Goal: Transaction & Acquisition: Purchase product/service

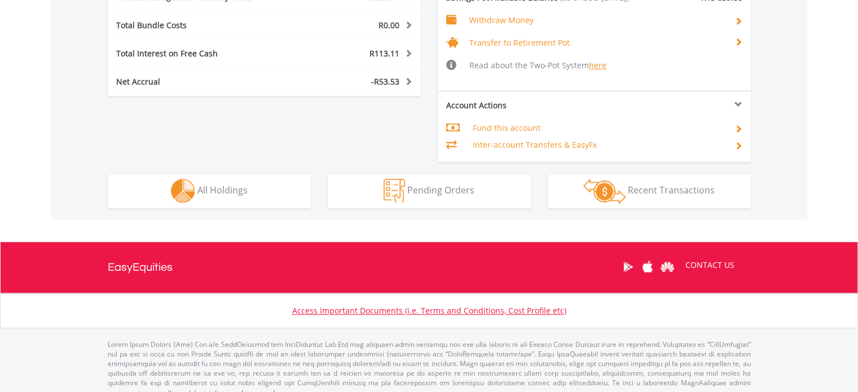
scroll to position [108, 214]
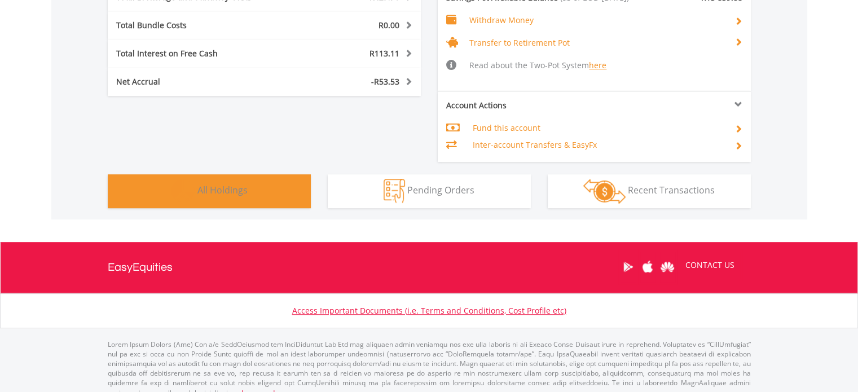
click at [277, 196] on button "Holdings All Holdings" at bounding box center [209, 191] width 203 height 34
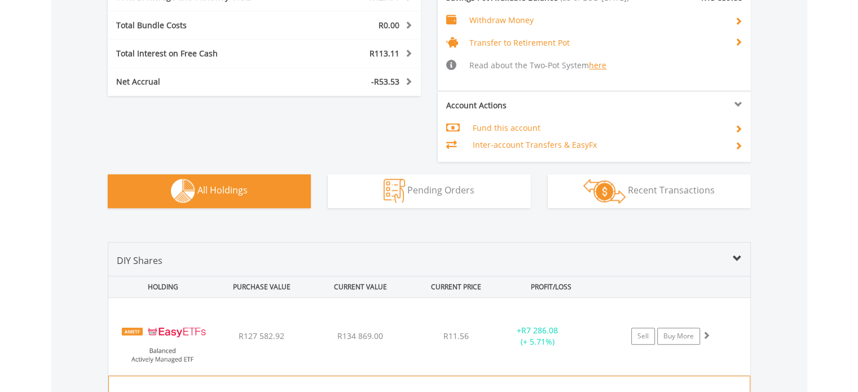
scroll to position [901, 0]
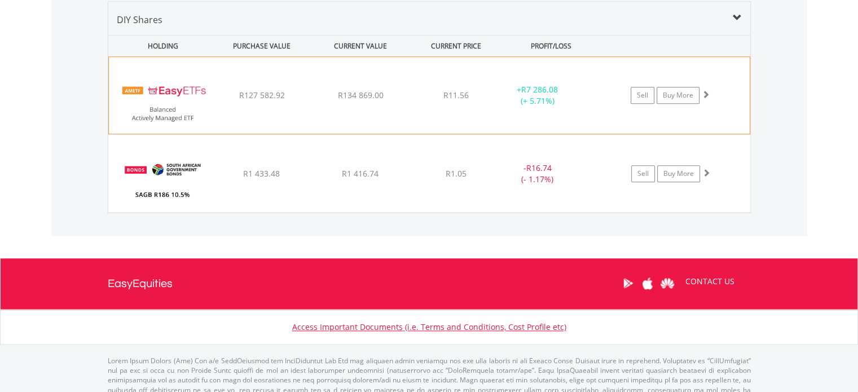
click at [189, 102] on img at bounding box center [162, 101] width 97 height 60
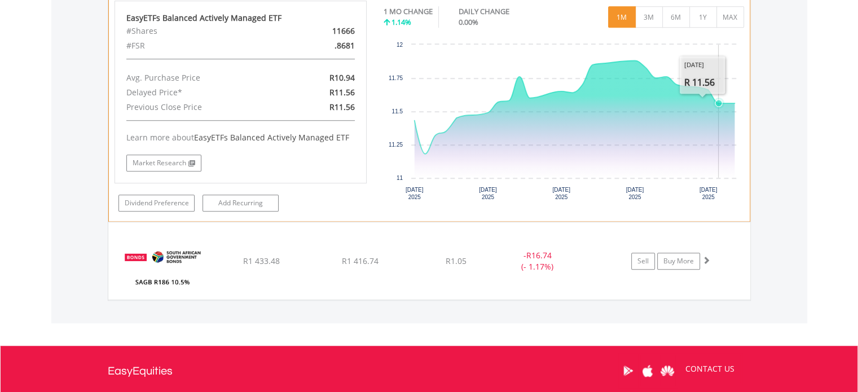
scroll to position [913, 0]
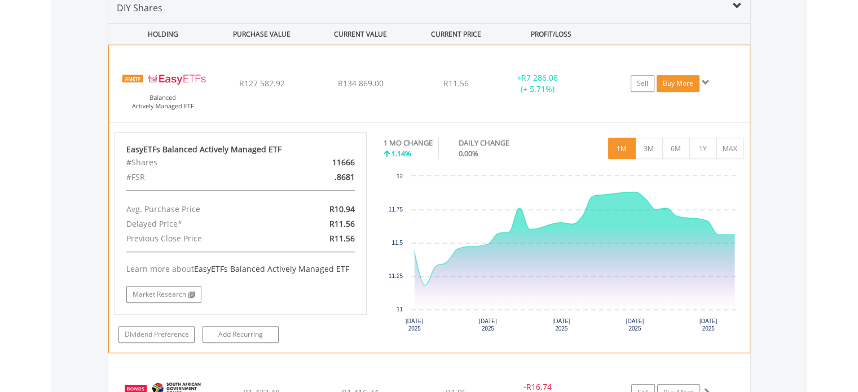
click at [672, 83] on link "Buy More" at bounding box center [677, 83] width 43 height 17
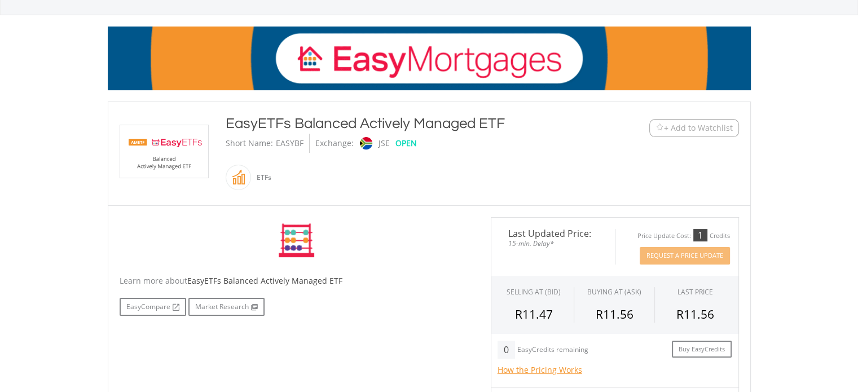
scroll to position [301, 0]
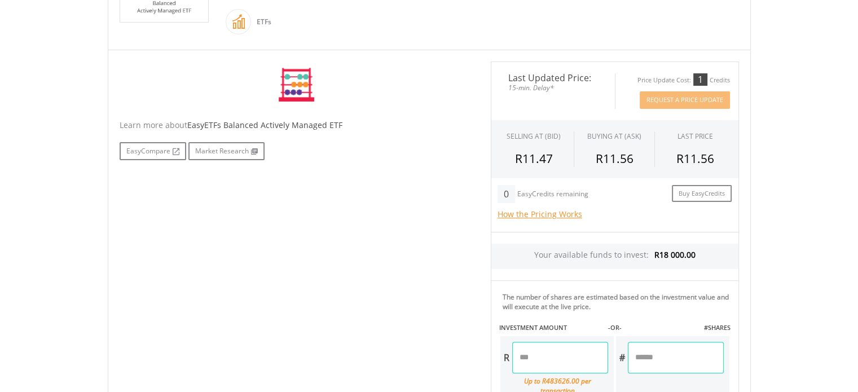
click at [546, 350] on input "number" at bounding box center [560, 358] width 96 height 32
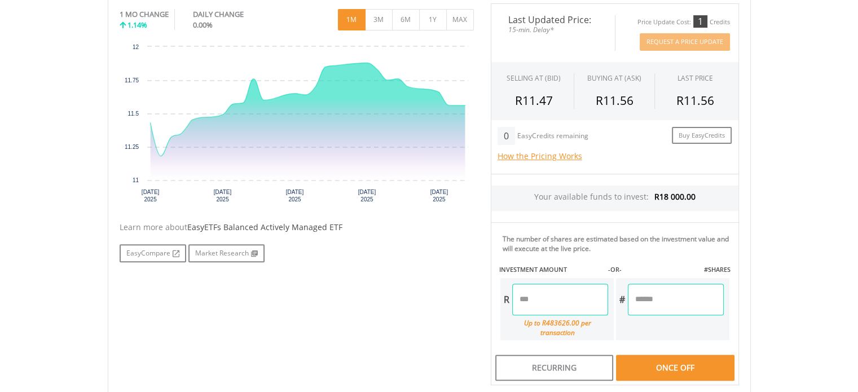
scroll to position [432, 0]
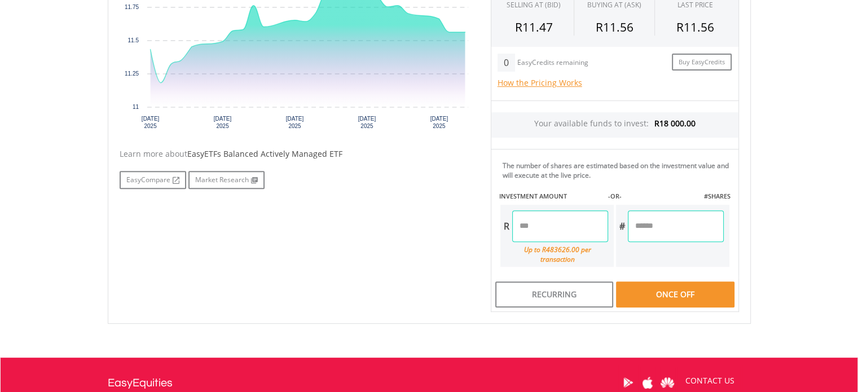
type input "*******"
type input "********"
click at [673, 285] on div "Last Updated Price: 15-min. Delay* Price Update Cost: 1 Credits Request A Price…" at bounding box center [614, 121] width 265 height 382
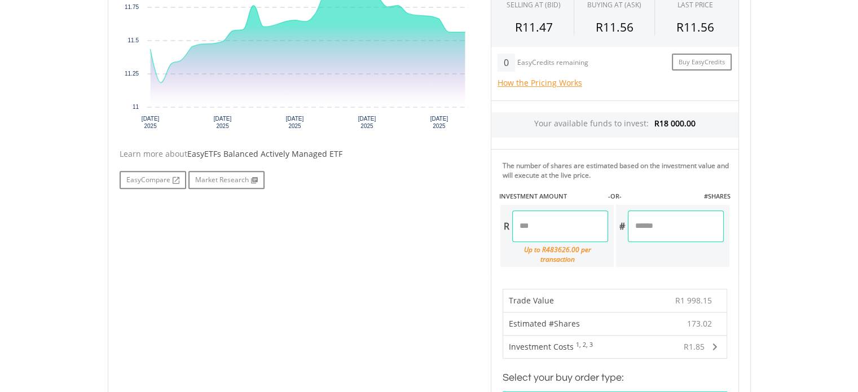
click at [700, 295] on span "R1 998.15" at bounding box center [693, 300] width 37 height 11
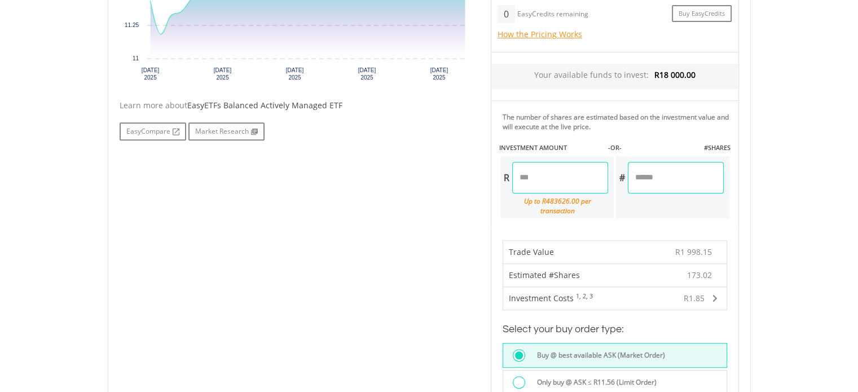
scroll to position [601, 0]
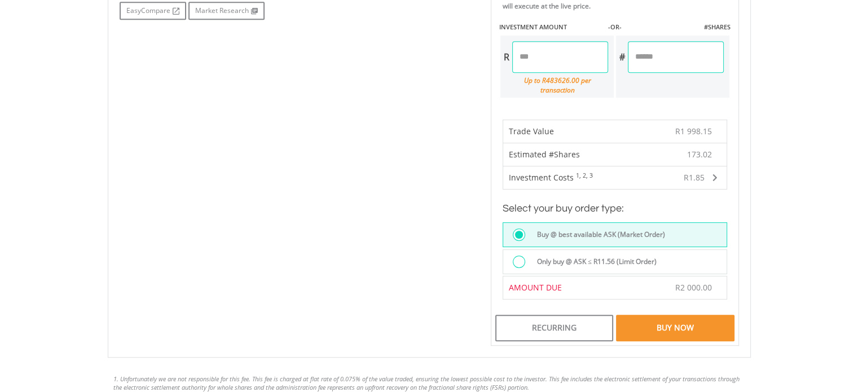
click at [588, 255] on label "Only buy @ ASK ≤ R11.56 (Limit Order)" at bounding box center [593, 261] width 126 height 12
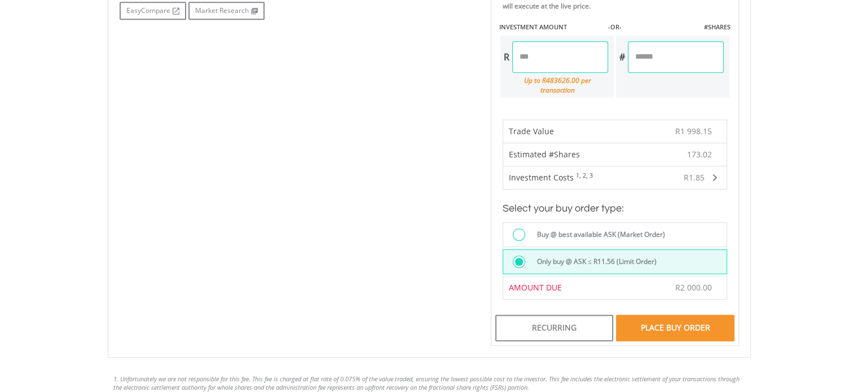
click at [669, 320] on div "Place Buy Order" at bounding box center [675, 328] width 118 height 26
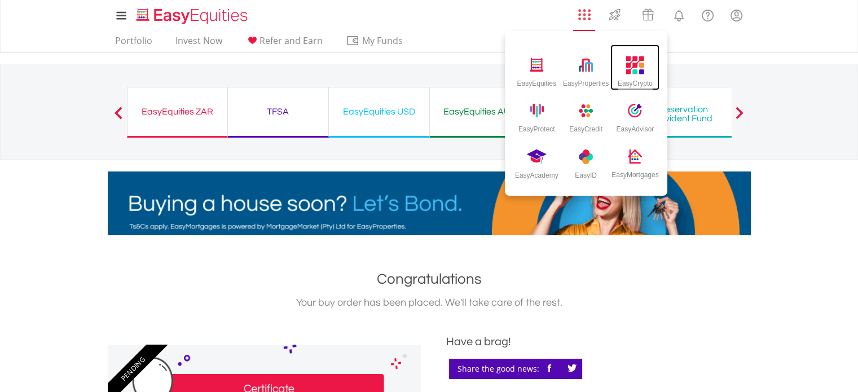
click at [638, 64] on img at bounding box center [635, 65] width 19 height 19
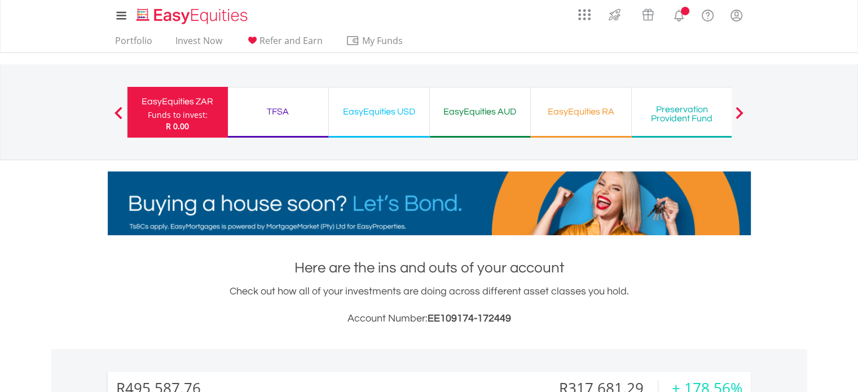
scroll to position [108, 214]
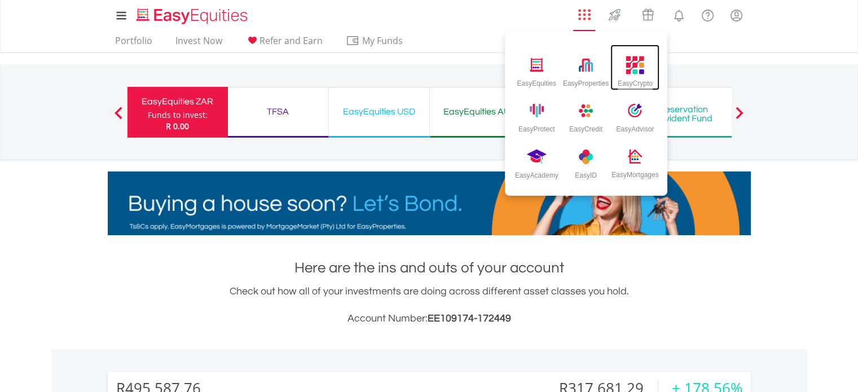
click at [631, 72] on img at bounding box center [635, 65] width 19 height 19
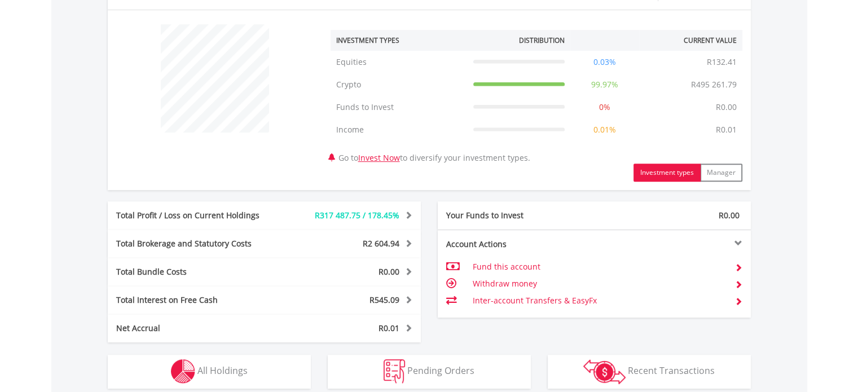
scroll to position [488, 0]
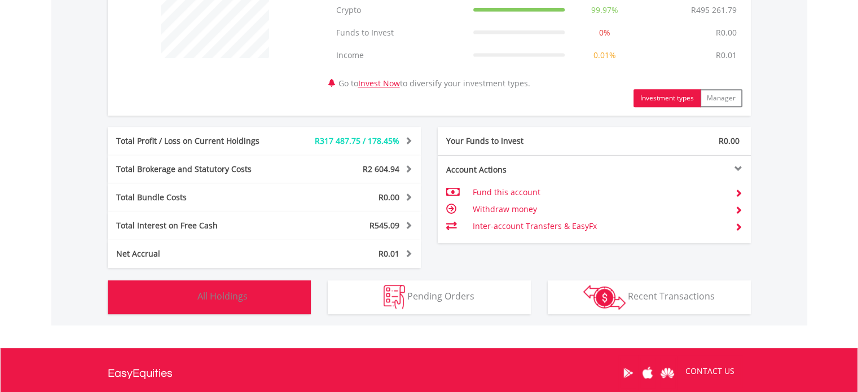
click at [215, 293] on span "All Holdings" at bounding box center [222, 296] width 50 height 12
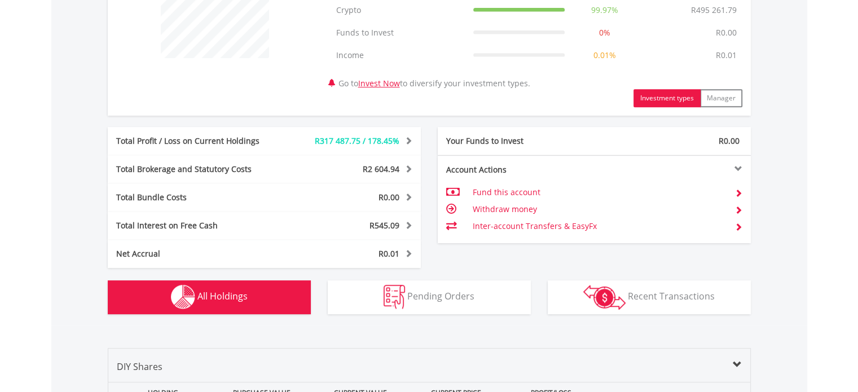
scroll to position [835, 0]
